Goal: Information Seeking & Learning: Learn about a topic

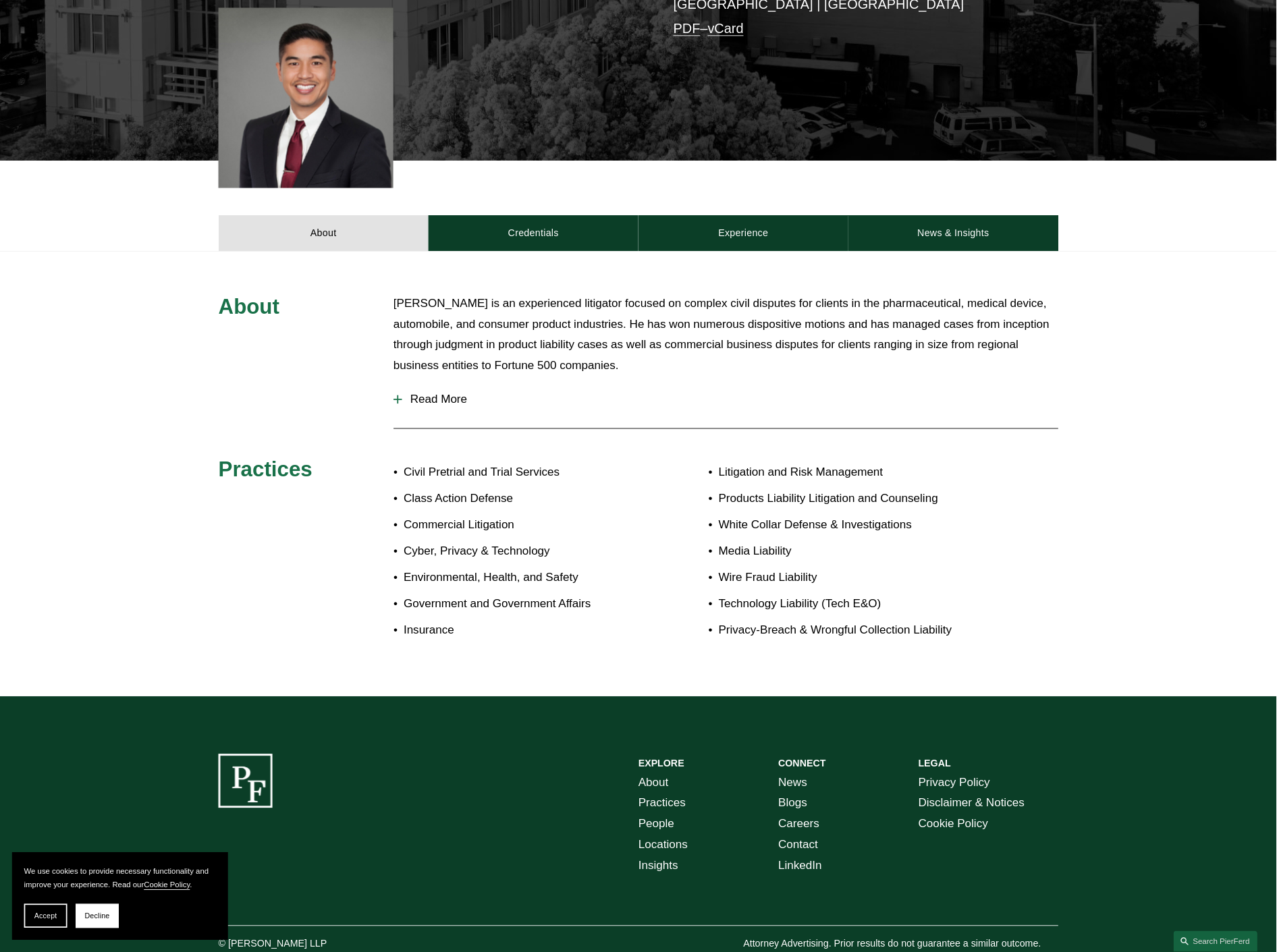
scroll to position [169, 0]
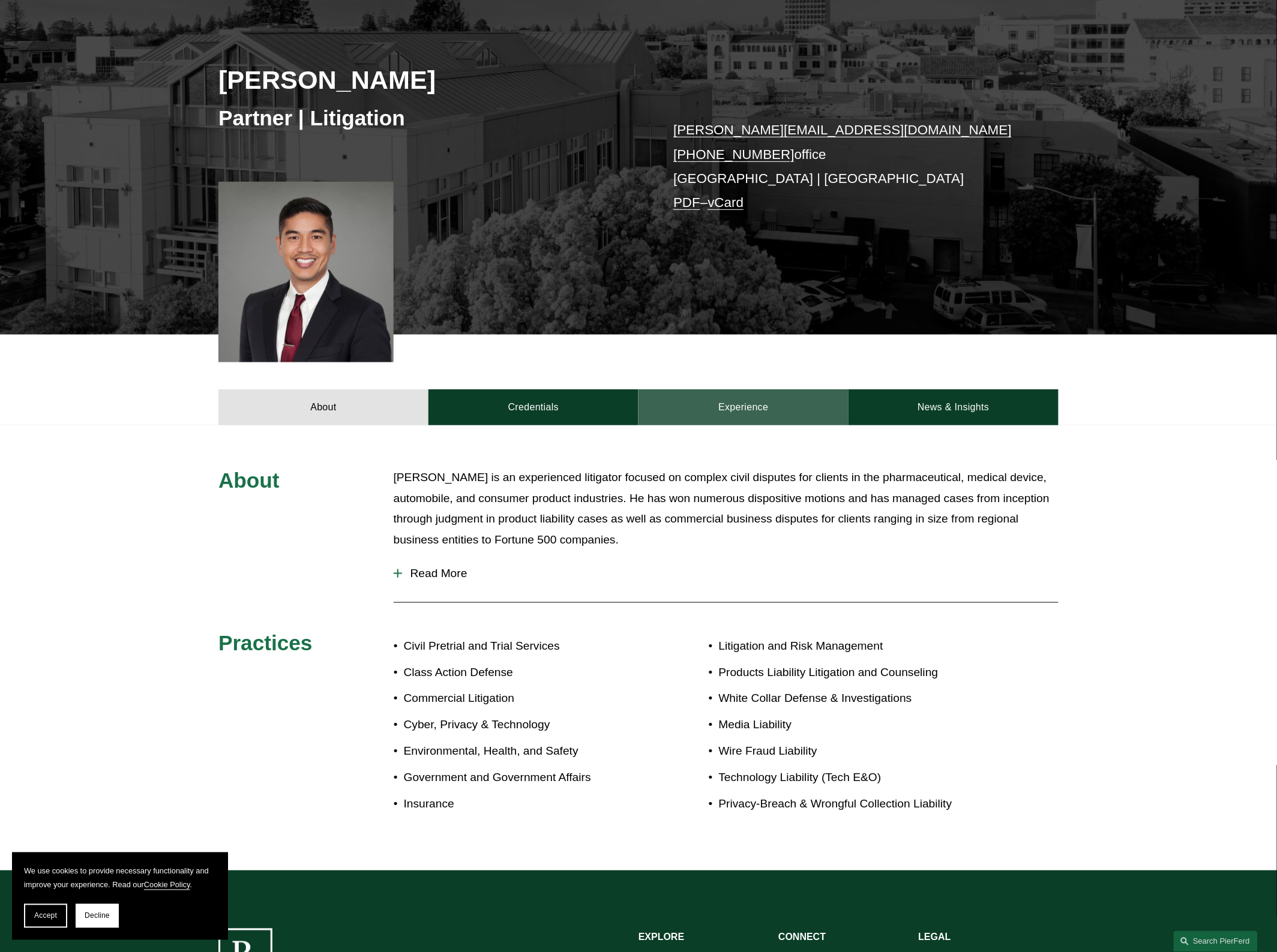
click at [747, 408] on link "Experience" at bounding box center [744, 407] width 210 height 36
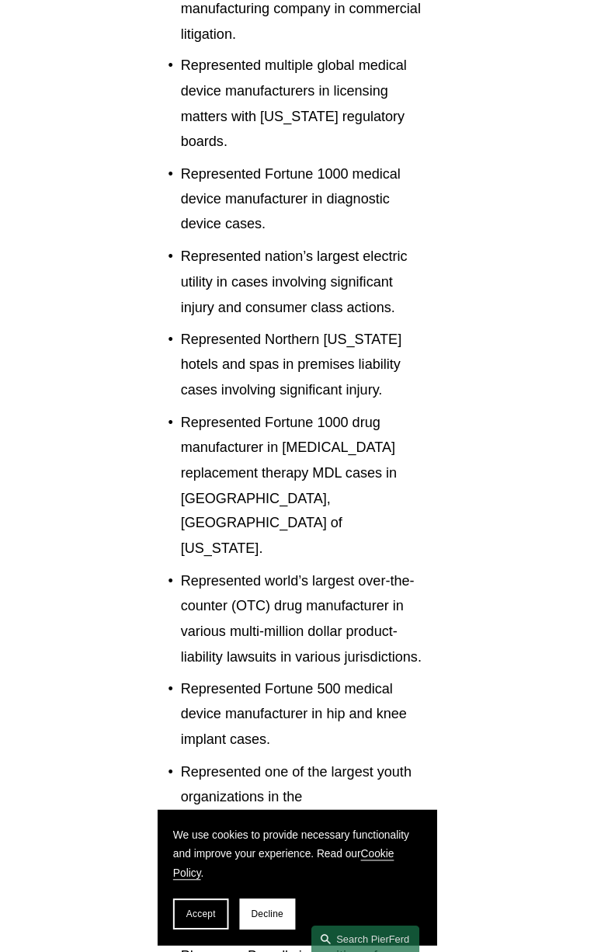
scroll to position [1737, 0]
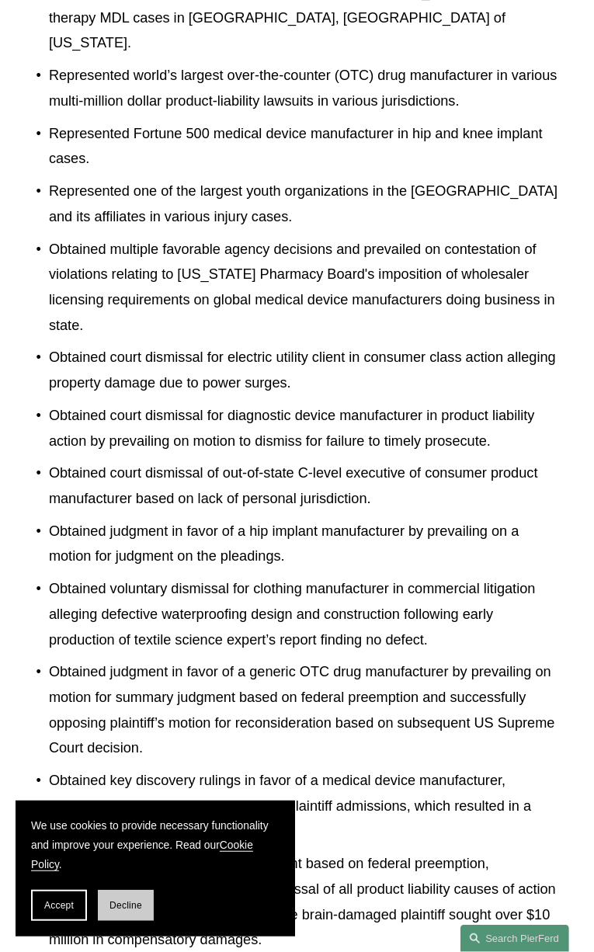
click at [116, 905] on span "Decline" at bounding box center [125, 905] width 33 height 11
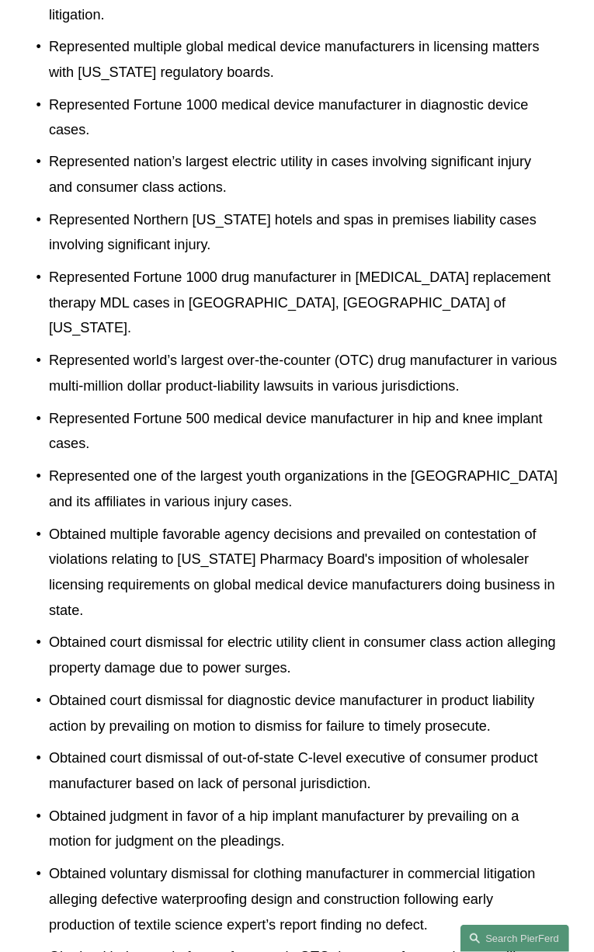
scroll to position [1219, 0]
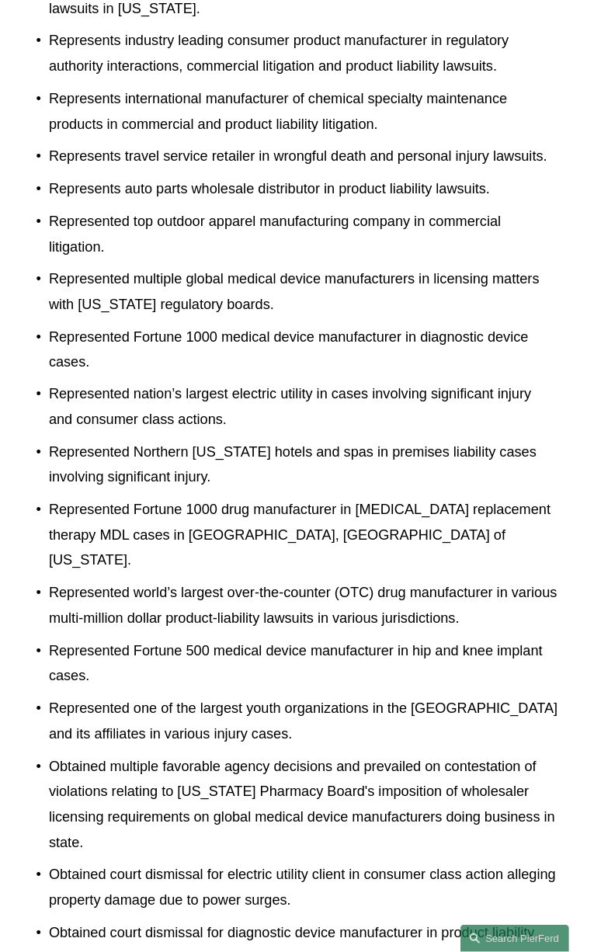
click at [475, 755] on p "Obtained multiple favorable agency decisions and prevailed on contestation of v…" at bounding box center [303, 806] width 509 height 102
click at [474, 755] on p "Obtained multiple favorable agency decisions and prevailed on contestation of v…" at bounding box center [303, 806] width 509 height 102
click at [374, 755] on p "Obtained multiple favorable agency decisions and prevailed on contestation of v…" at bounding box center [303, 806] width 509 height 102
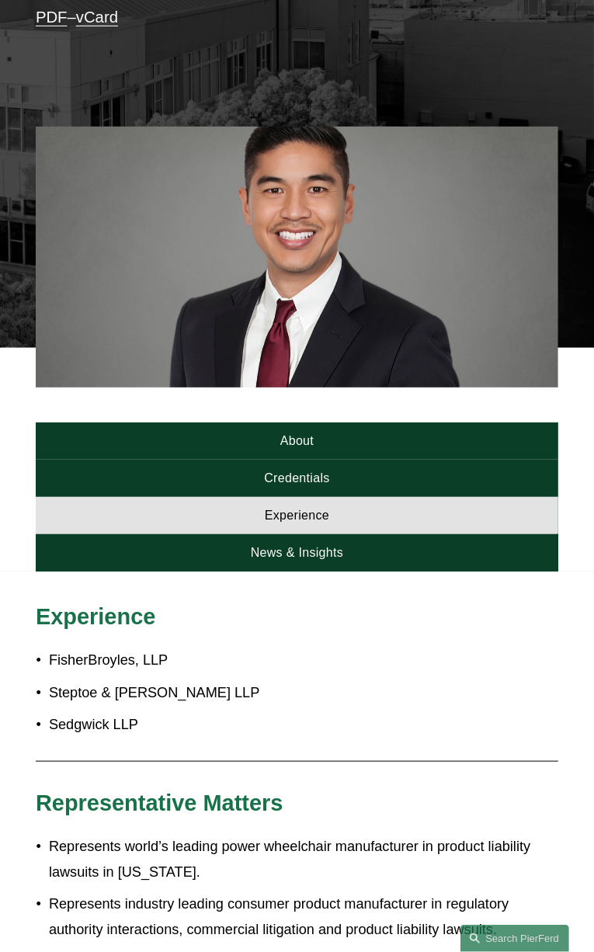
scroll to position [0, 0]
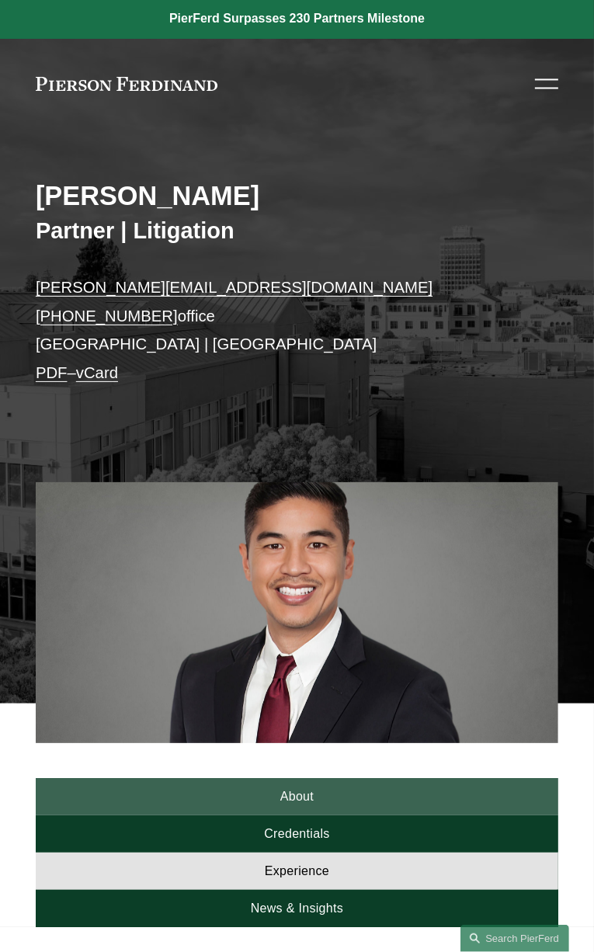
click at [78, 778] on link "About" at bounding box center [297, 796] width 522 height 37
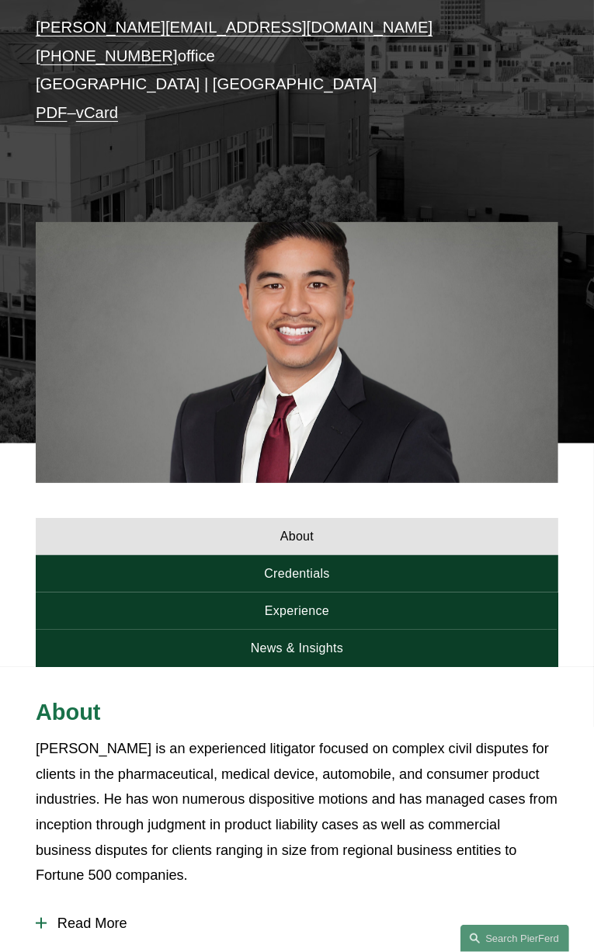
scroll to position [259, 0]
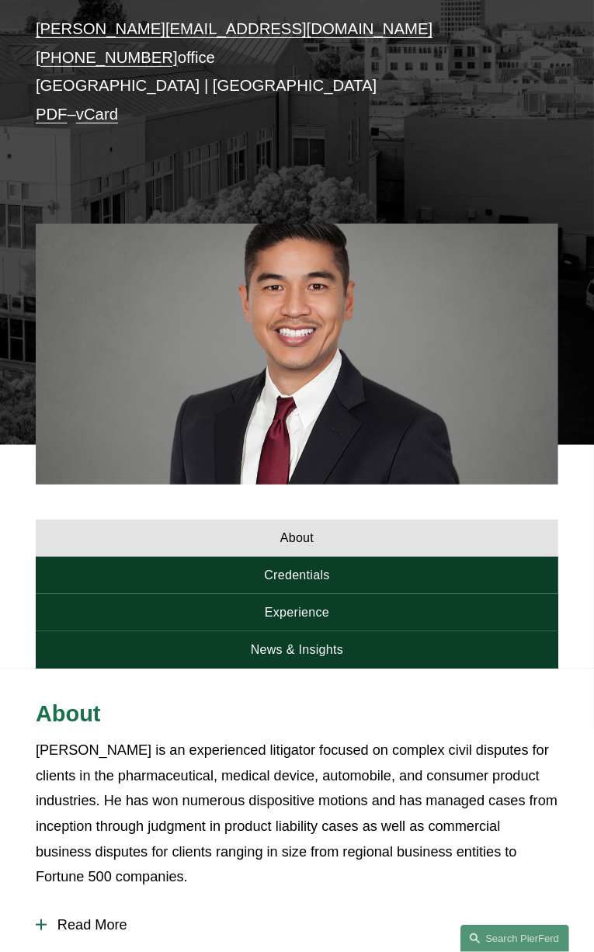
click at [189, 905] on button "Read More" at bounding box center [297, 925] width 522 height 40
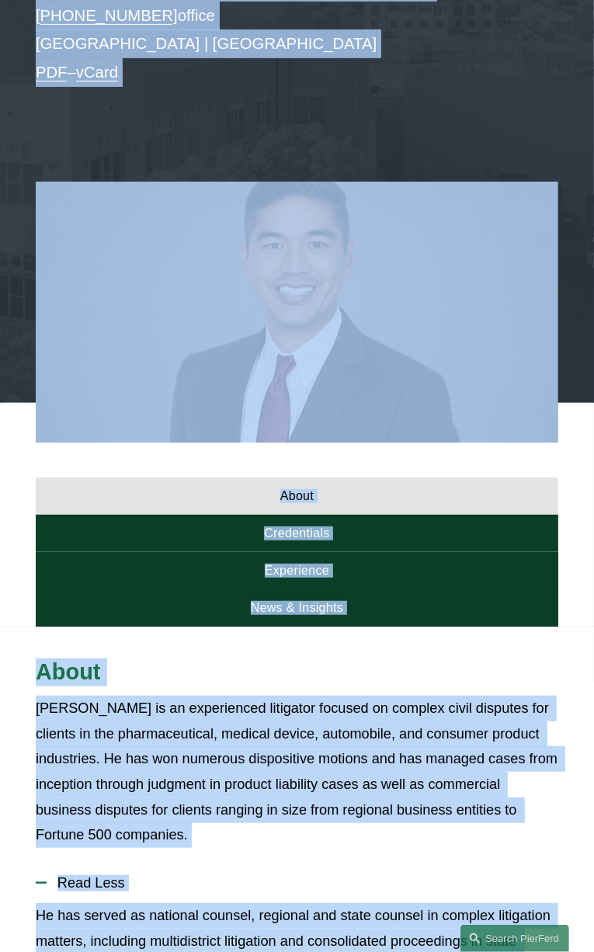
scroll to position [258, 0]
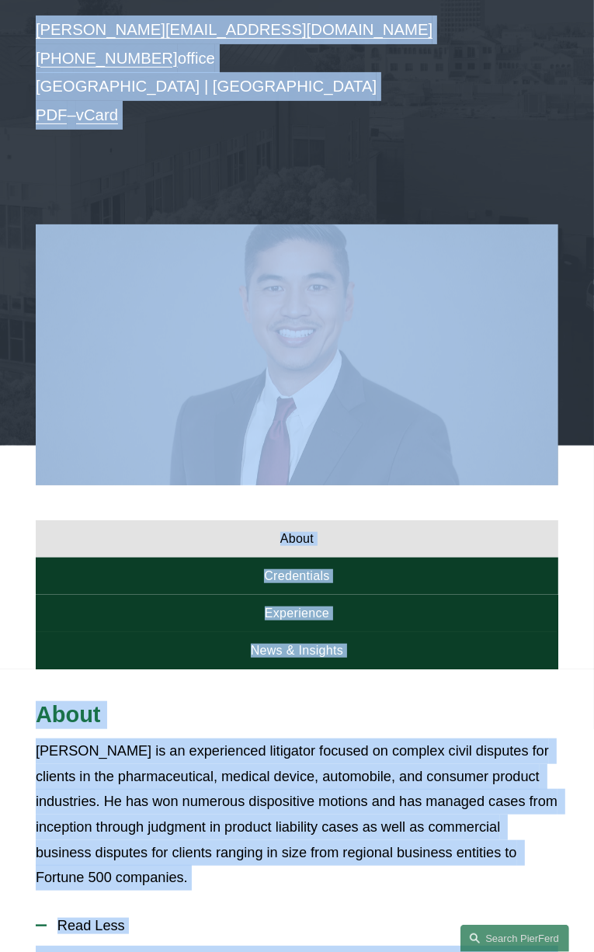
click at [165, 738] on p "[PERSON_NAME] is an experienced litigator focused on complex civil disputes for…" at bounding box center [297, 814] width 522 height 152
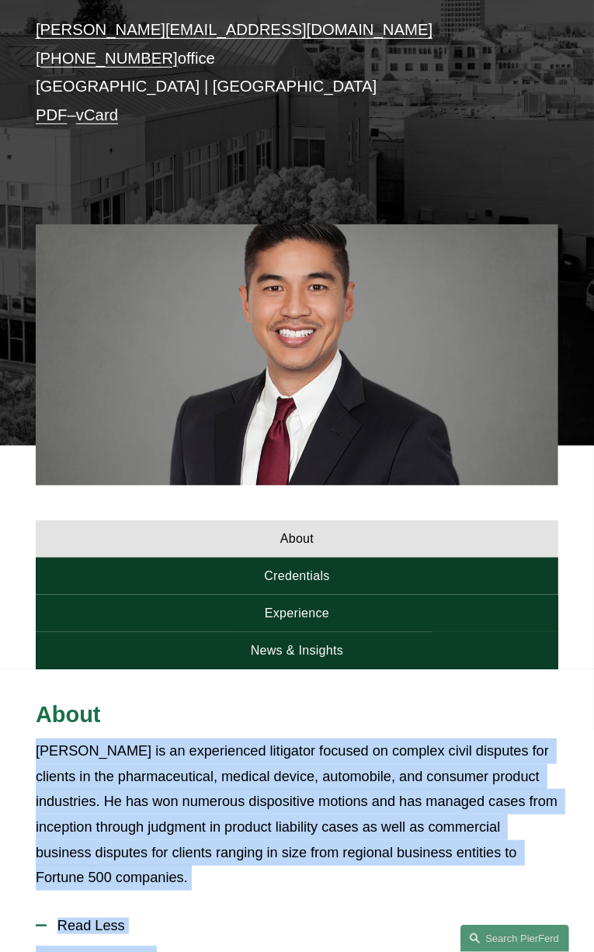
drag, startPoint x: 131, startPoint y: 265, endPoint x: 256, endPoint y: 494, distance: 260.2
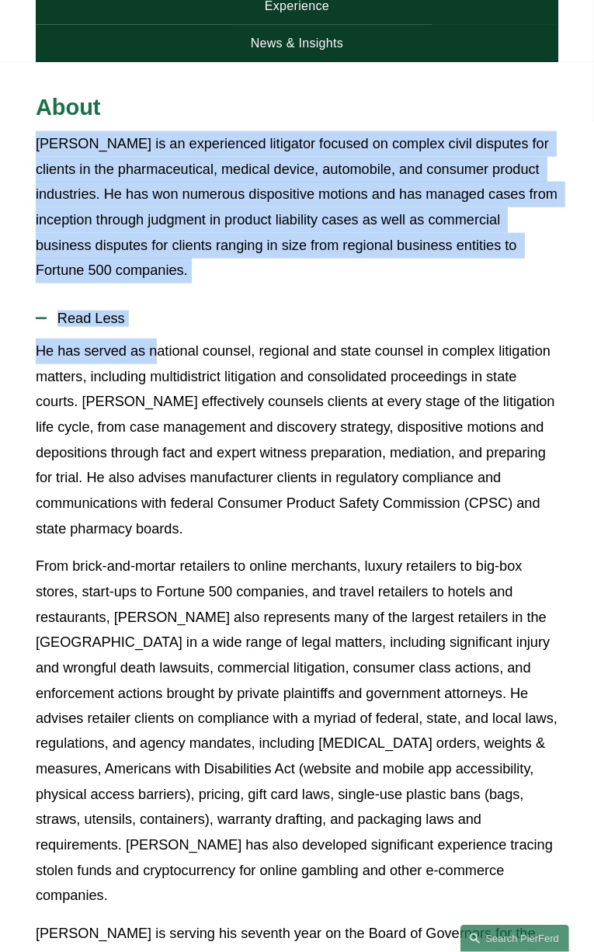
scroll to position [1120, 0]
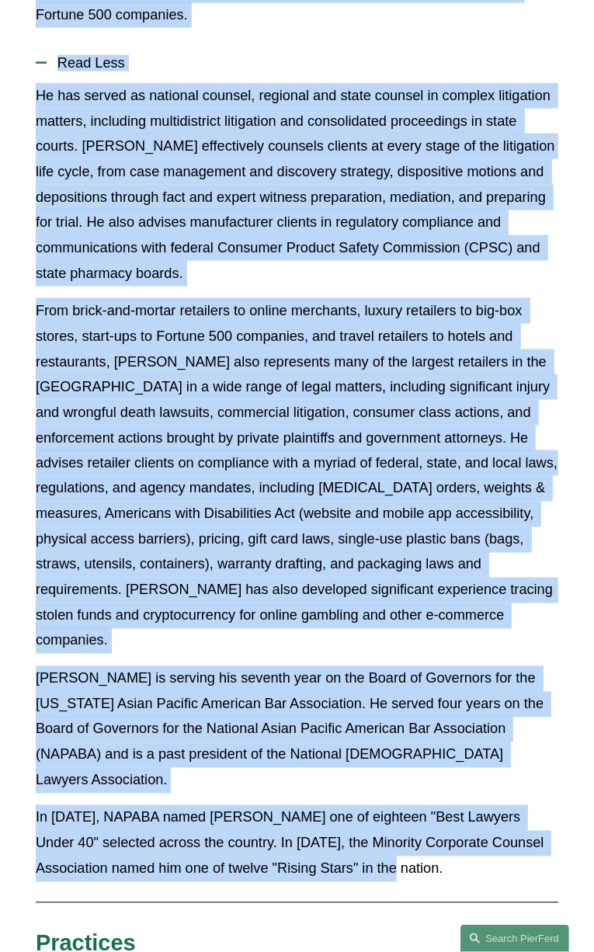
click at [203, 805] on p "In [DATE], NAPABA named [PERSON_NAME] one of eighteen "Best Lawyers Under 40" s…" at bounding box center [297, 843] width 522 height 76
copy div "[PERSON_NAME] is an experienced litigator focused on complex civil disputes for…"
